Goal: Information Seeking & Learning: Learn about a topic

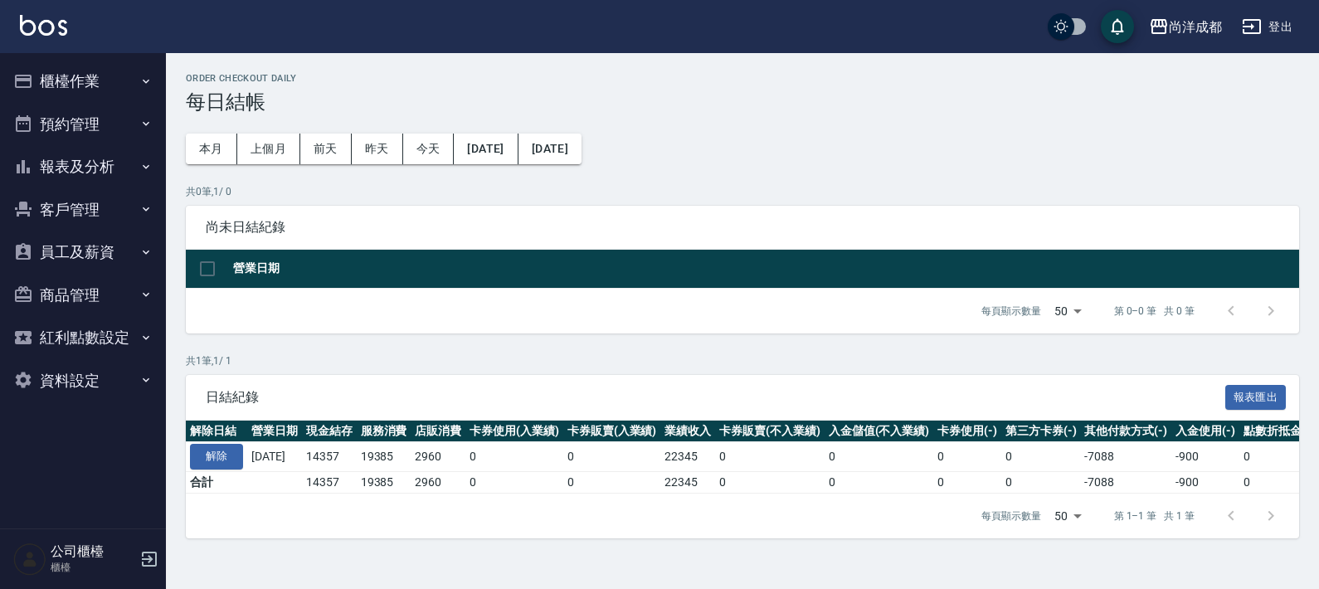
click at [95, 124] on button "預約管理" at bounding box center [83, 124] width 153 height 43
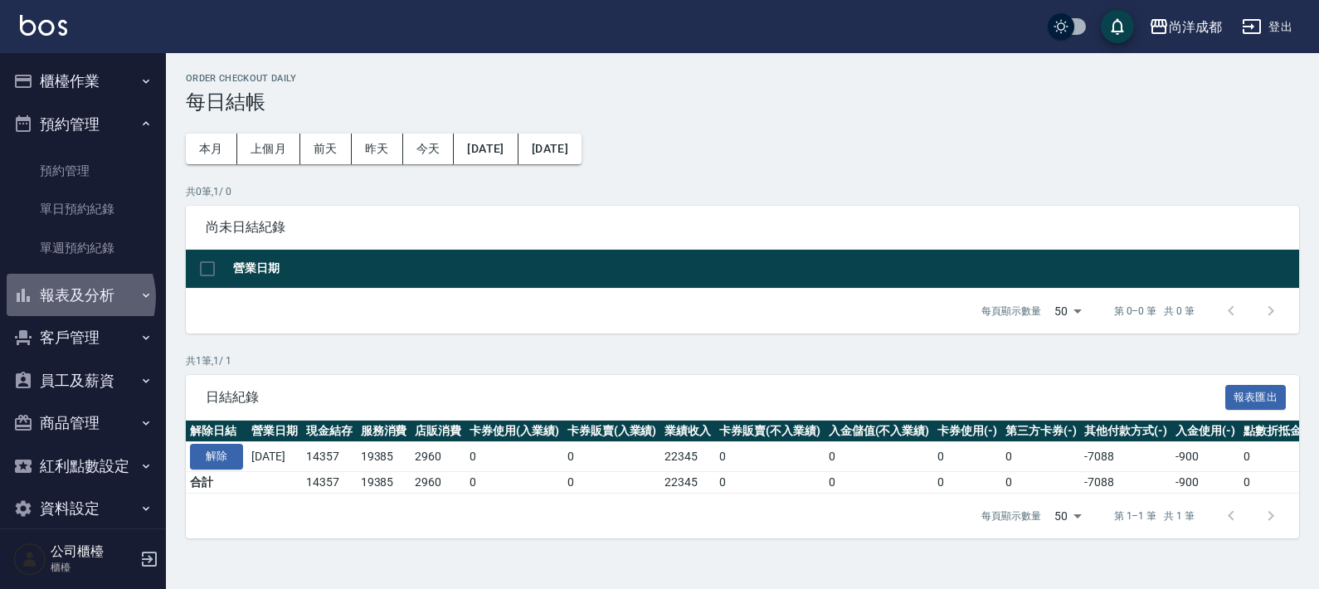
click at [73, 298] on button "報表及分析" at bounding box center [83, 295] width 153 height 43
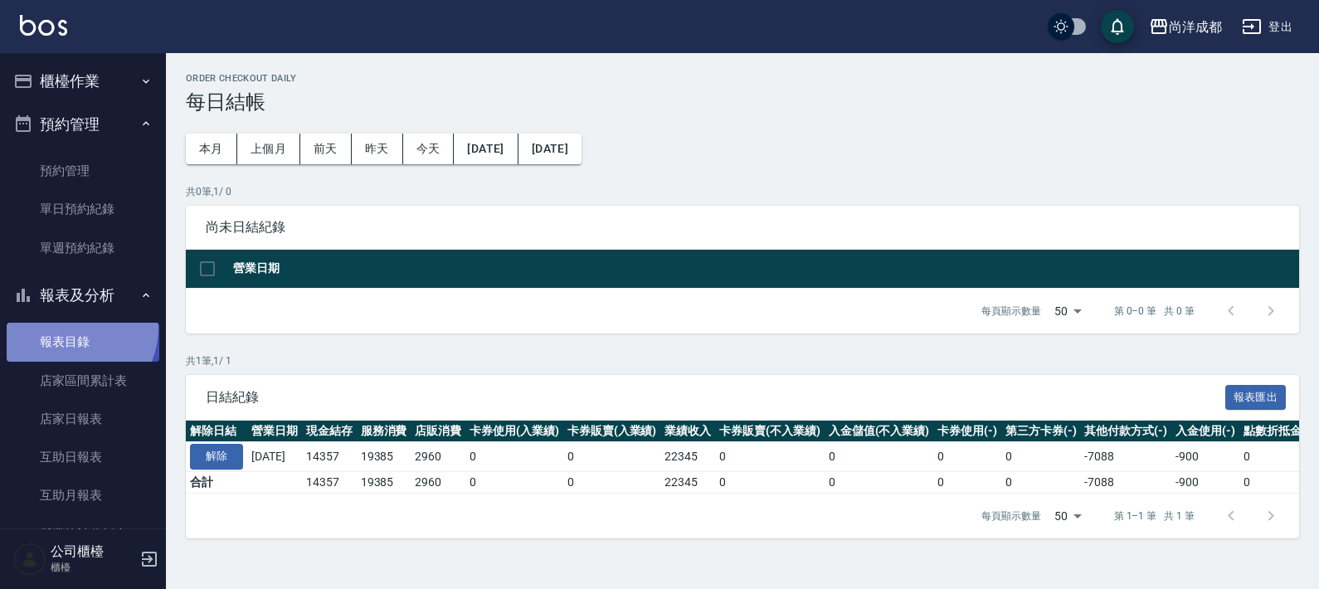
click at [68, 327] on link "報表目錄" at bounding box center [83, 342] width 153 height 38
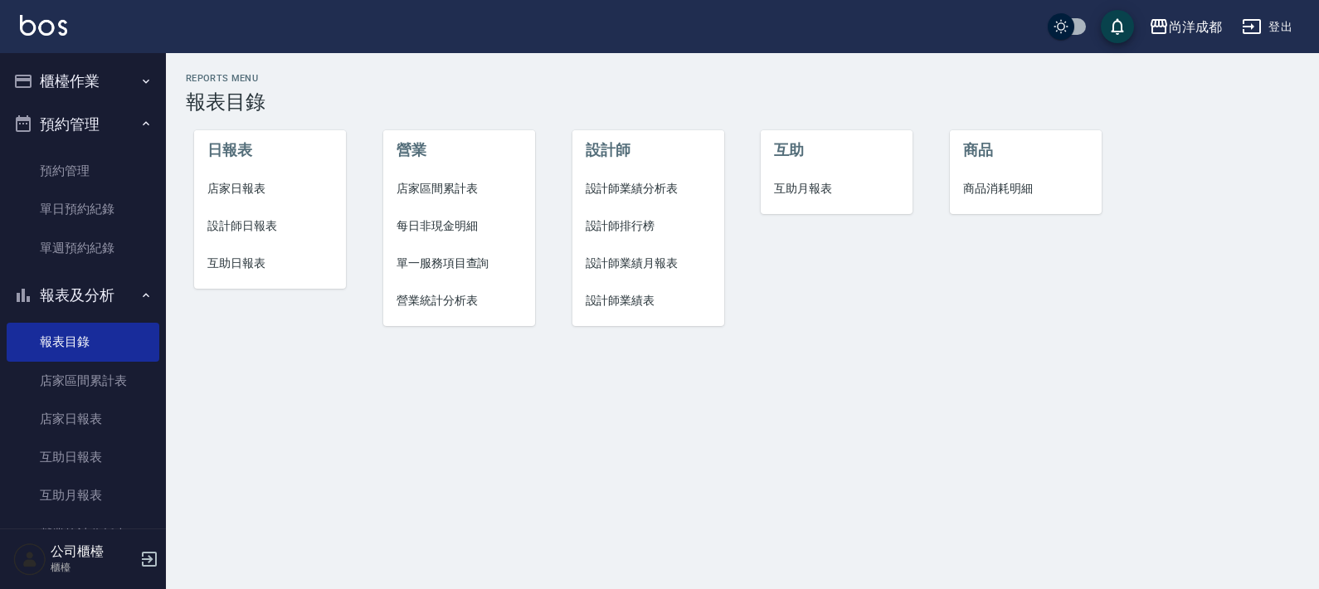
click at [123, 124] on button "預約管理" at bounding box center [83, 124] width 153 height 43
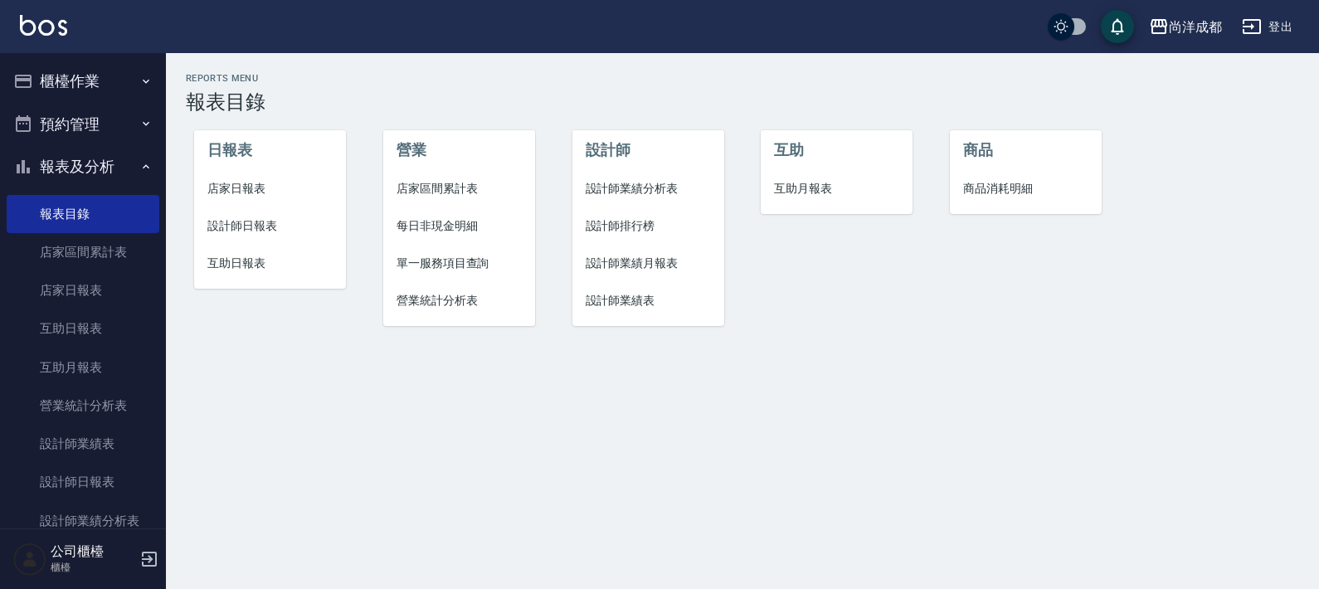
click at [265, 224] on span "設計師日報表" at bounding box center [269, 225] width 125 height 17
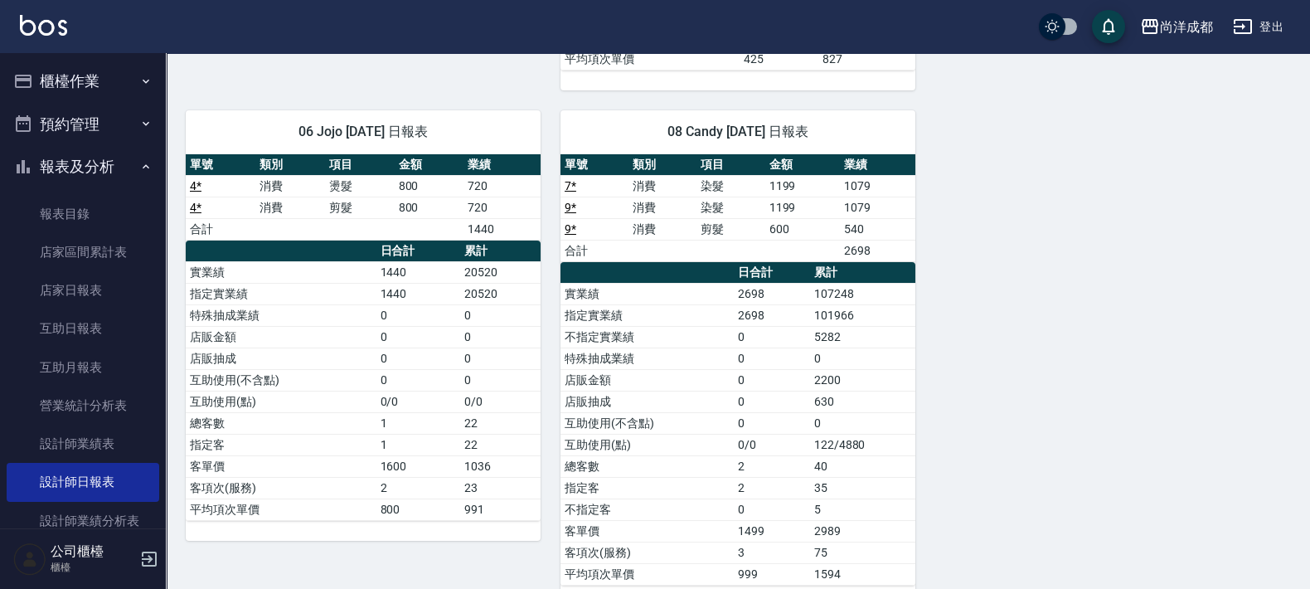
scroll to position [704, 0]
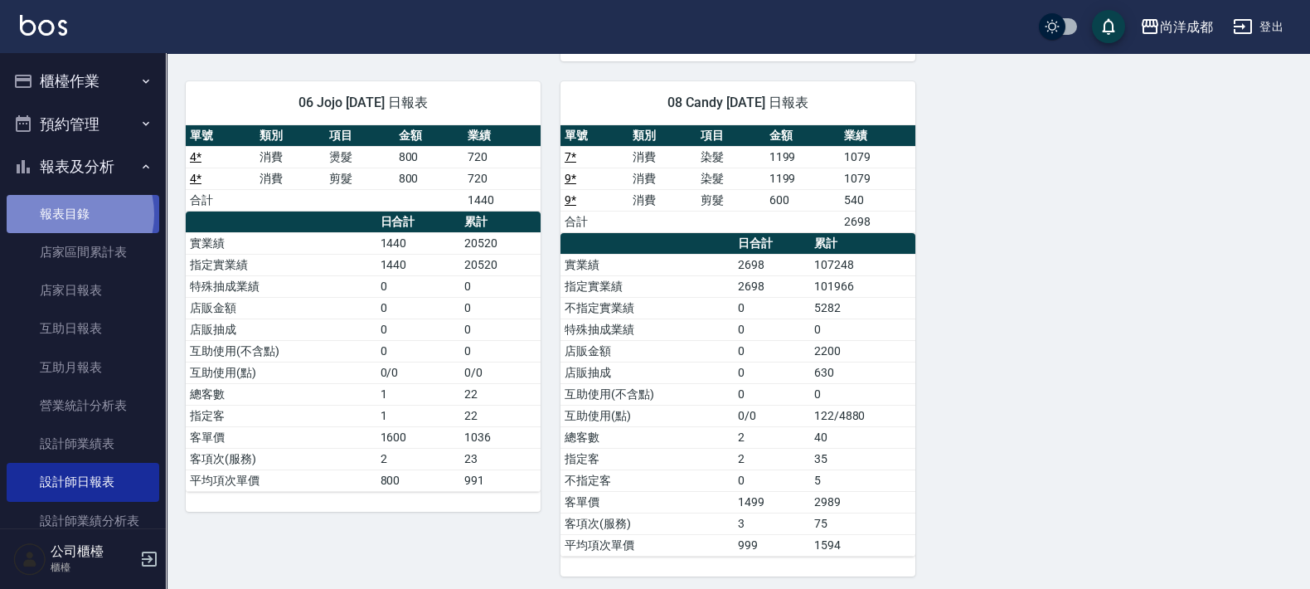
click at [66, 214] on link "報表目錄" at bounding box center [83, 214] width 153 height 38
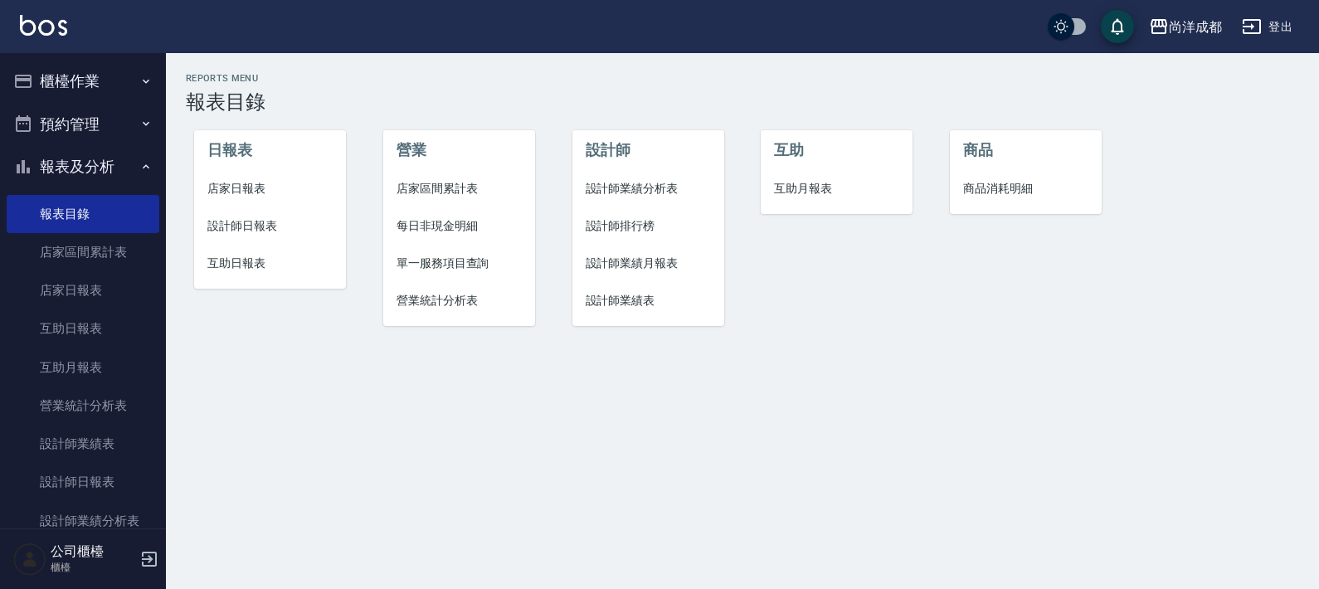
click at [257, 258] on span "互助日報表" at bounding box center [269, 263] width 125 height 17
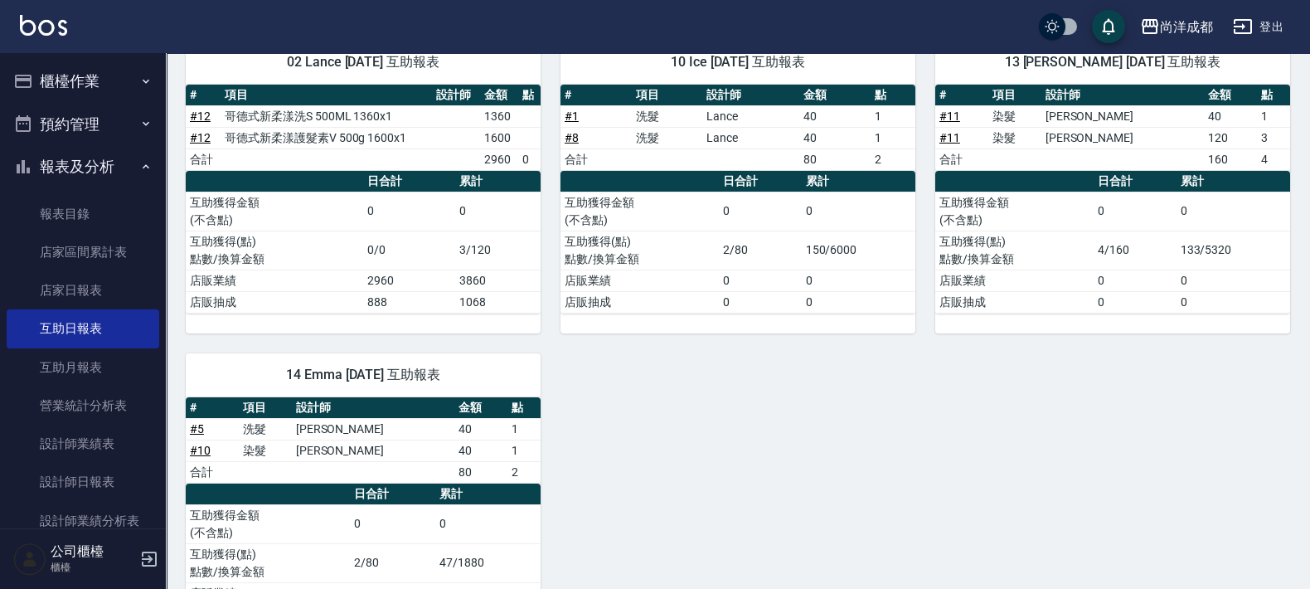
scroll to position [190, 0]
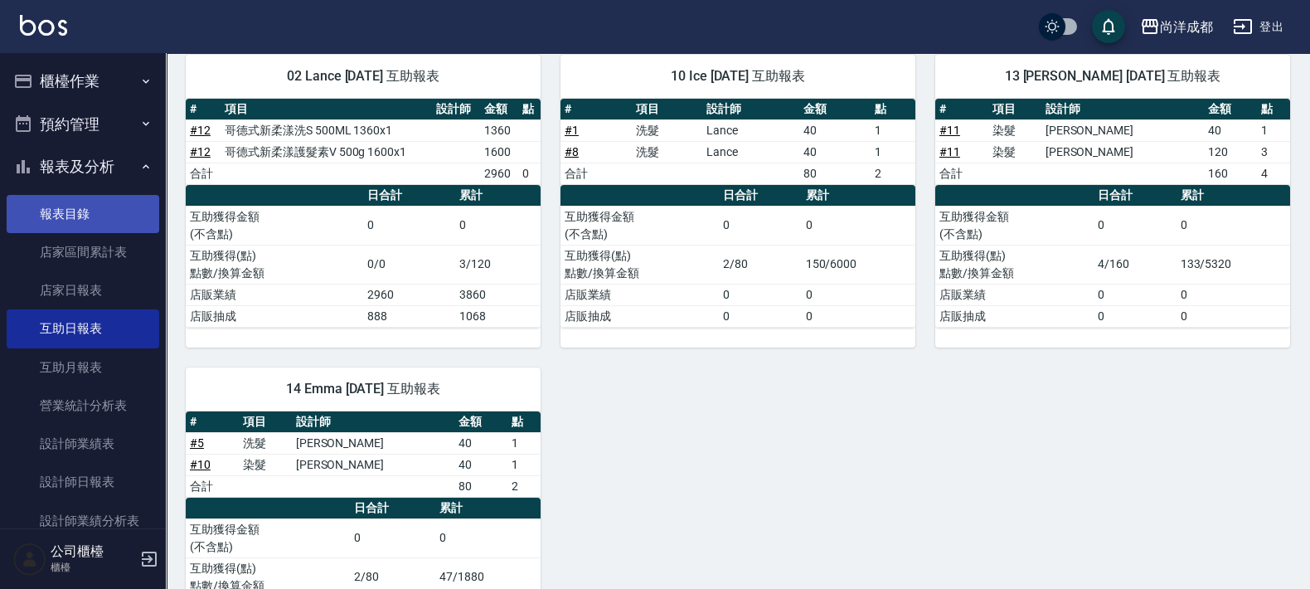
click at [79, 215] on link "報表目錄" at bounding box center [83, 214] width 153 height 38
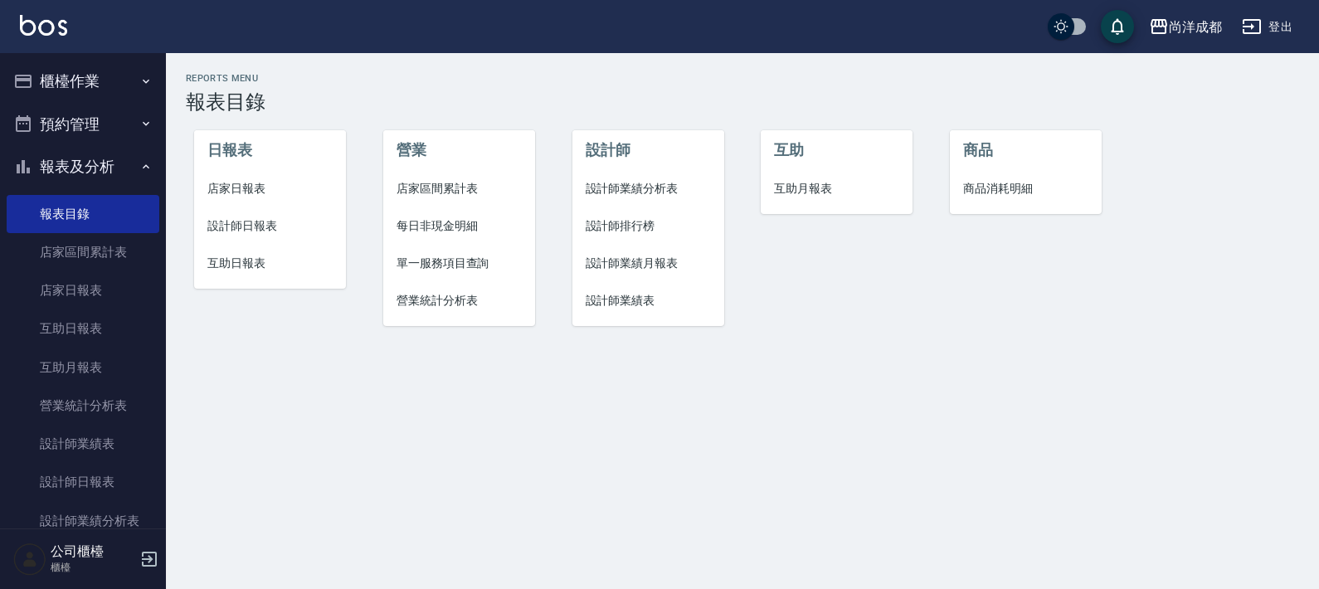
click at [256, 184] on span "店家日報表" at bounding box center [269, 188] width 125 height 17
